Goal: Check status

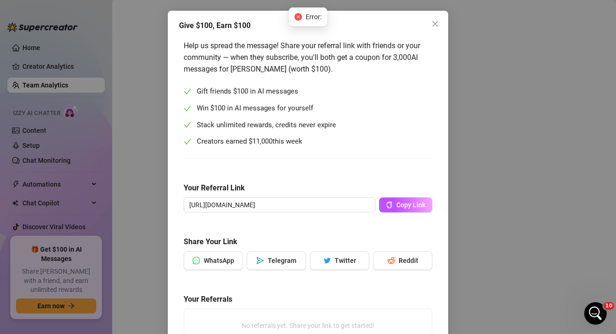
scroll to position [35, 0]
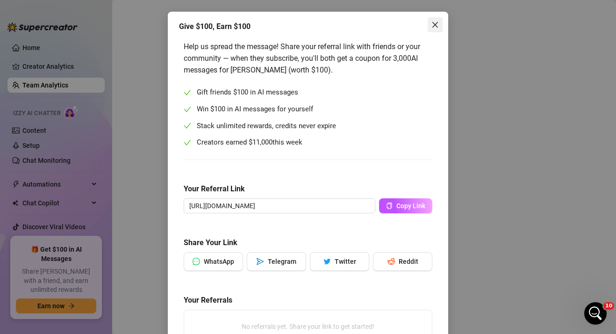
click at [434, 30] on button "Close" at bounding box center [435, 24] width 15 height 15
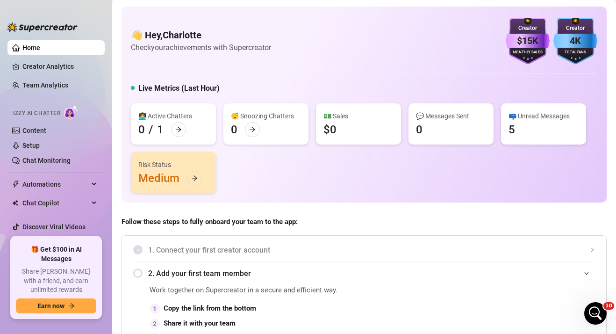
click at [172, 180] on div "Risk Status Medium" at bounding box center [173, 172] width 85 height 41
click at [194, 178] on icon "arrow-right" at bounding box center [194, 178] width 7 height 7
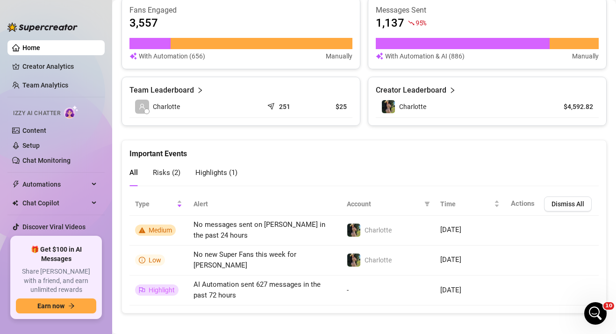
scroll to position [620, 0]
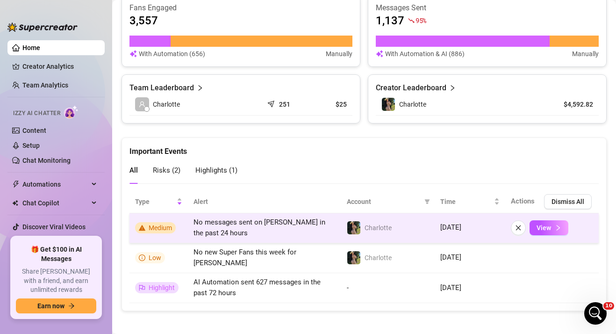
click at [166, 226] on span "Medium" at bounding box center [160, 227] width 23 height 7
click at [551, 228] on button "View" at bounding box center [548, 227] width 39 height 15
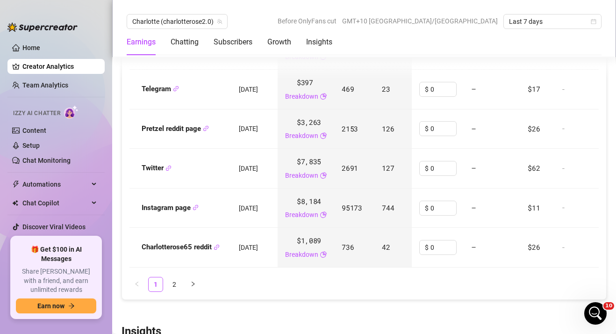
scroll to position [1312, 0]
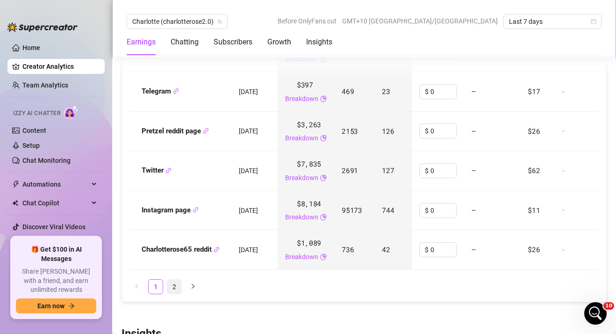
click at [174, 291] on link "2" at bounding box center [174, 286] width 14 height 14
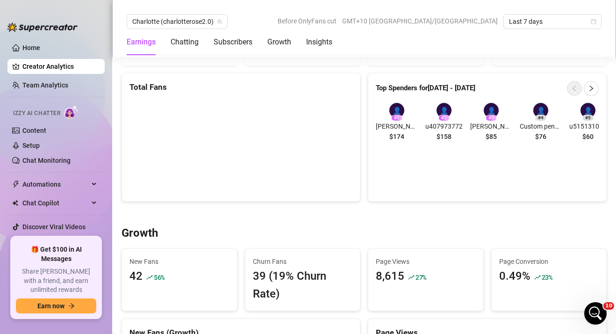
scroll to position [643, 0]
